Goal: Information Seeking & Learning: Understand process/instructions

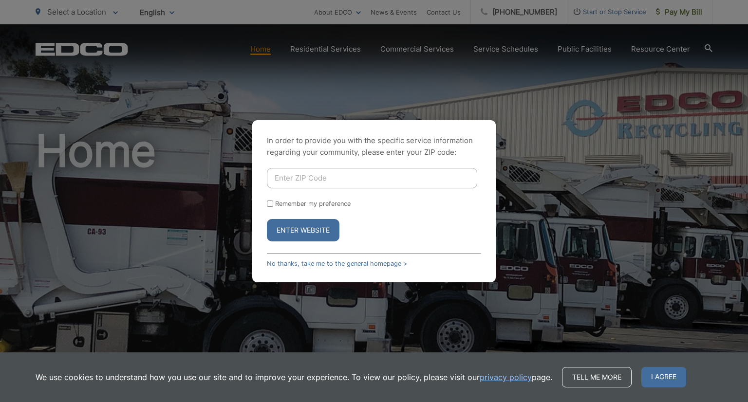
click at [360, 173] on input "Enter ZIP Code" at bounding box center [372, 178] width 210 height 20
type input "92081"
click at [300, 228] on button "Enter Website" at bounding box center [303, 230] width 73 height 22
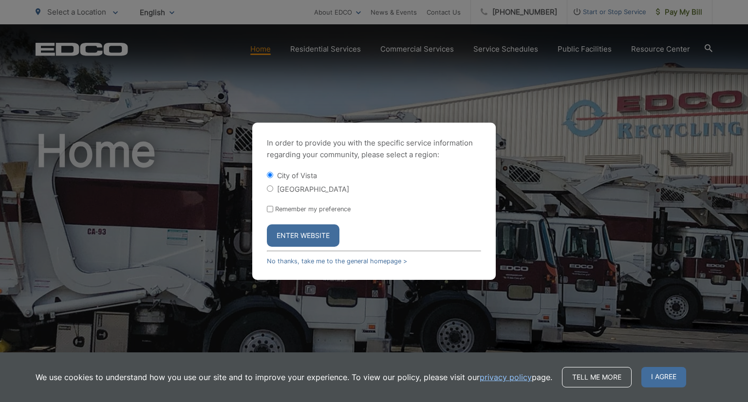
click at [302, 224] on button "Enter Website" at bounding box center [303, 235] width 73 height 22
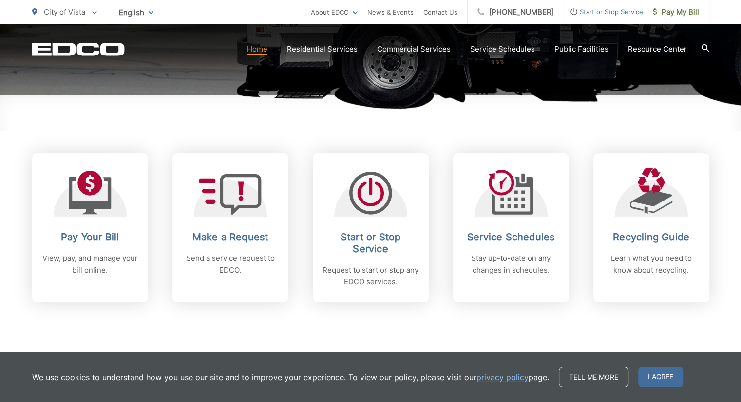
scroll to position [341, 0]
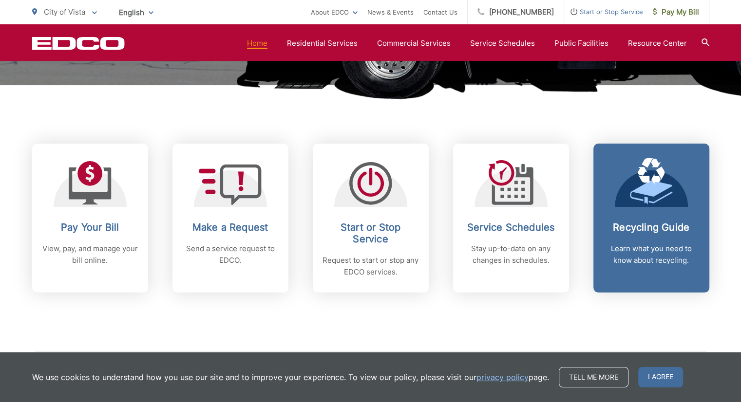
click at [632, 232] on h2 "Recycling Guide" at bounding box center [651, 228] width 96 height 12
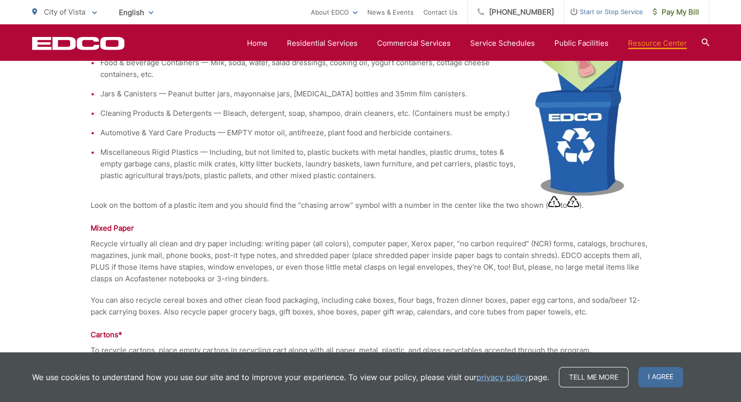
scroll to position [1022, 0]
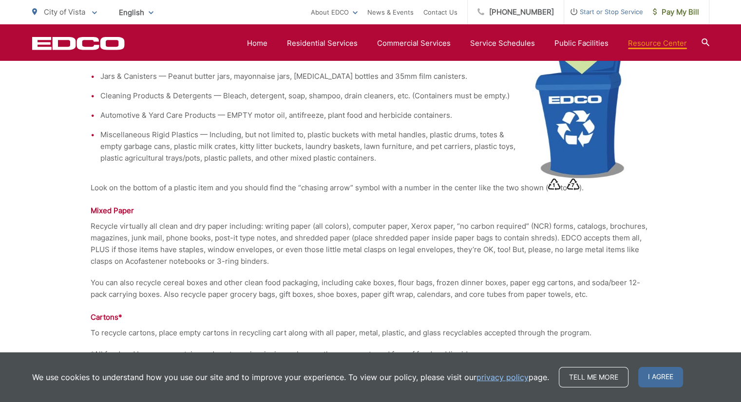
click at [356, 205] on div "Recycling Guide, Service Brochures & Posters Recycling Information, Service Bro…" at bounding box center [371, 342] width 560 height 2341
